Goal: Check status: Check status

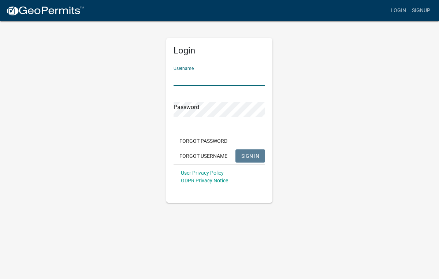
type input "[PERSON_NAME][EMAIL_ADDRESS][DOMAIN_NAME]"
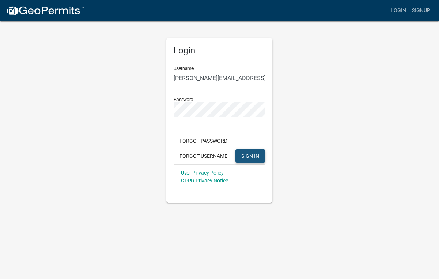
click at [243, 154] on span "SIGN IN" at bounding box center [250, 156] width 18 height 6
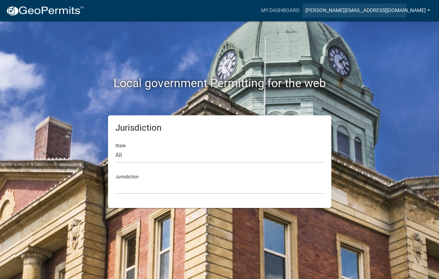
click at [384, 13] on link "[PERSON_NAME][EMAIL_ADDRESS][DOMAIN_NAME]" at bounding box center [367, 11] width 131 height 14
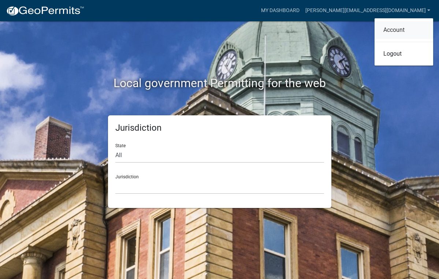
click at [386, 30] on link "Account" at bounding box center [403, 30] width 59 height 18
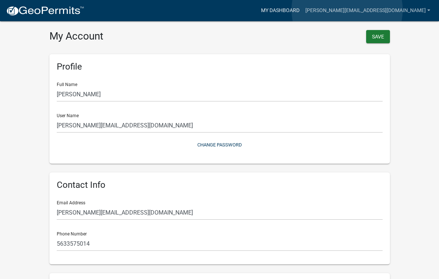
click at [302, 10] on link "My Dashboard" at bounding box center [280, 11] width 44 height 14
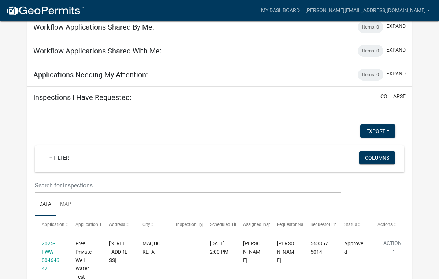
scroll to position [255, 0]
click at [136, 94] on div "Inspections I Have Requested: collapse" at bounding box center [219, 98] width 384 height 22
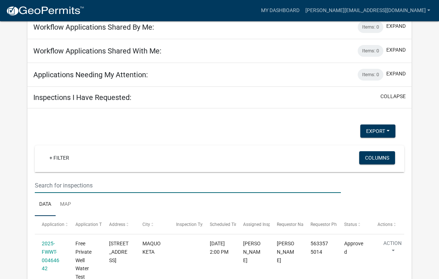
click at [79, 185] on input "text" at bounding box center [188, 185] width 306 height 15
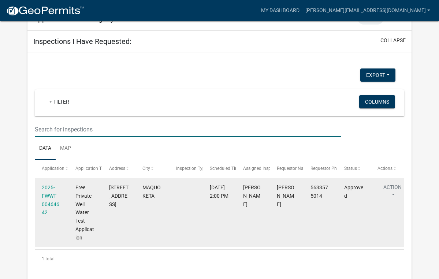
scroll to position [311, 0]
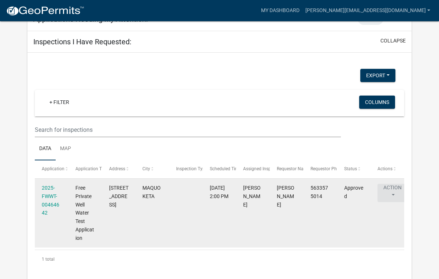
click at [395, 187] on button "Action" at bounding box center [392, 193] width 30 height 18
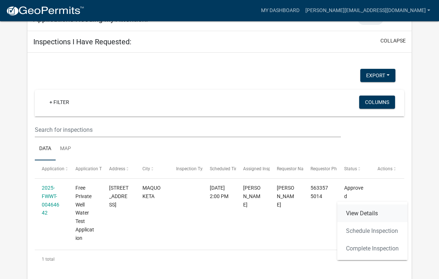
click at [369, 213] on link "View Details" at bounding box center [372, 214] width 70 height 18
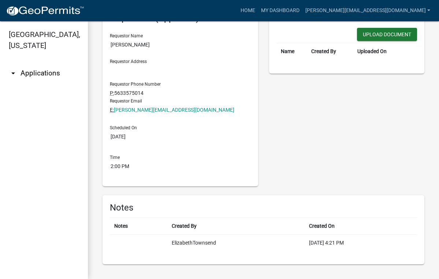
scroll to position [38, 0]
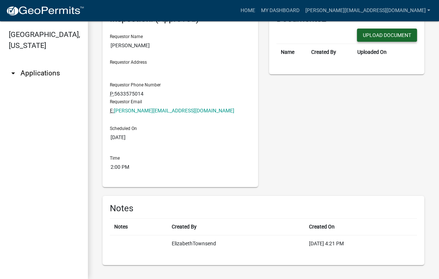
click at [391, 35] on button "Upload Document" at bounding box center [387, 35] width 60 height 13
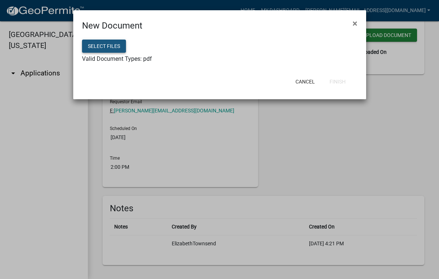
click at [104, 45] on button "Select files" at bounding box center [104, 46] width 44 height 13
click at [99, 60] on span "Valid Document Types: pdf" at bounding box center [117, 58] width 70 height 7
click at [145, 56] on span "Valid Document Types: pdf" at bounding box center [117, 58] width 70 height 7
click at [353, 20] on span "×" at bounding box center [354, 23] width 5 height 10
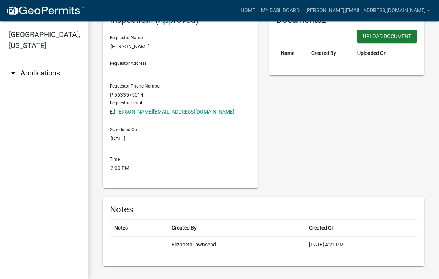
scroll to position [0, 0]
click at [183, 245] on td "ElizabethTownsend" at bounding box center [235, 244] width 137 height 17
click at [324, 244] on td "[DATE] 4:21 PM" at bounding box center [360, 244] width 112 height 17
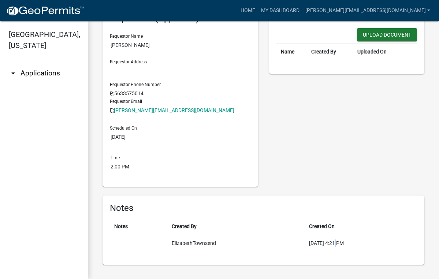
scroll to position [38, 0]
click at [14, 69] on icon "arrow_drop_down" at bounding box center [13, 73] width 9 height 9
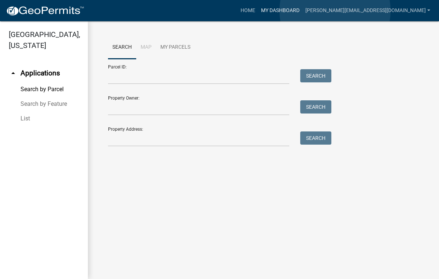
click at [302, 11] on link "My Dashboard" at bounding box center [280, 11] width 44 height 14
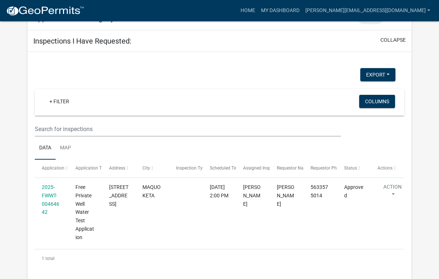
scroll to position [311, 0]
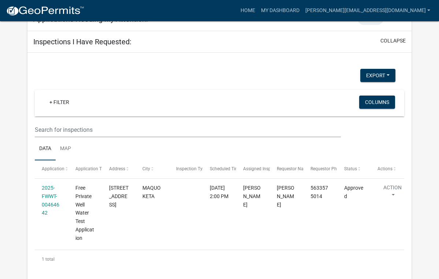
click at [46, 255] on div "1 total" at bounding box center [219, 259] width 369 height 18
click at [49, 256] on div "1 total" at bounding box center [219, 259] width 369 height 18
click at [302, 12] on link "My Dashboard" at bounding box center [280, 11] width 44 height 14
click at [258, 9] on link "Home" at bounding box center [247, 11] width 20 height 14
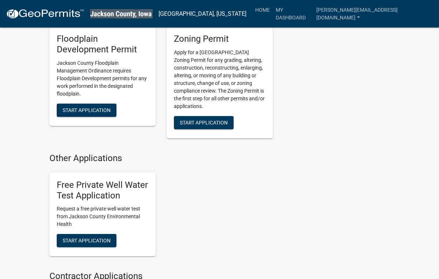
scroll to position [288, 0]
